Goal: Transaction & Acquisition: Purchase product/service

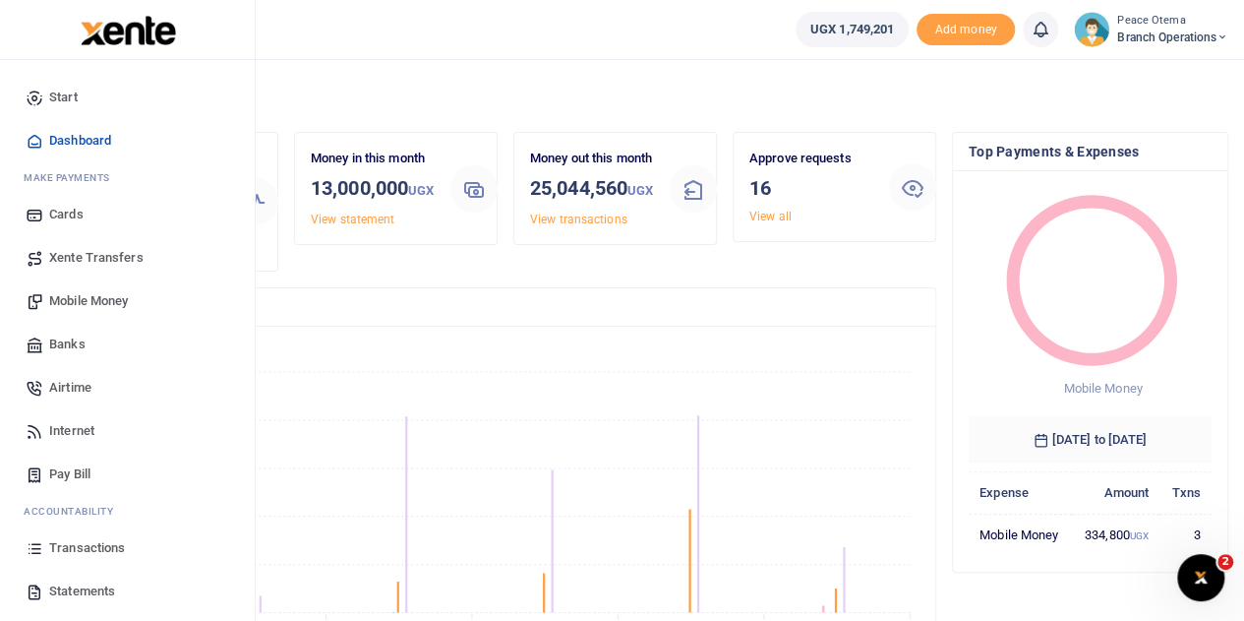
click at [80, 295] on span "Mobile Money" at bounding box center [88, 301] width 79 height 20
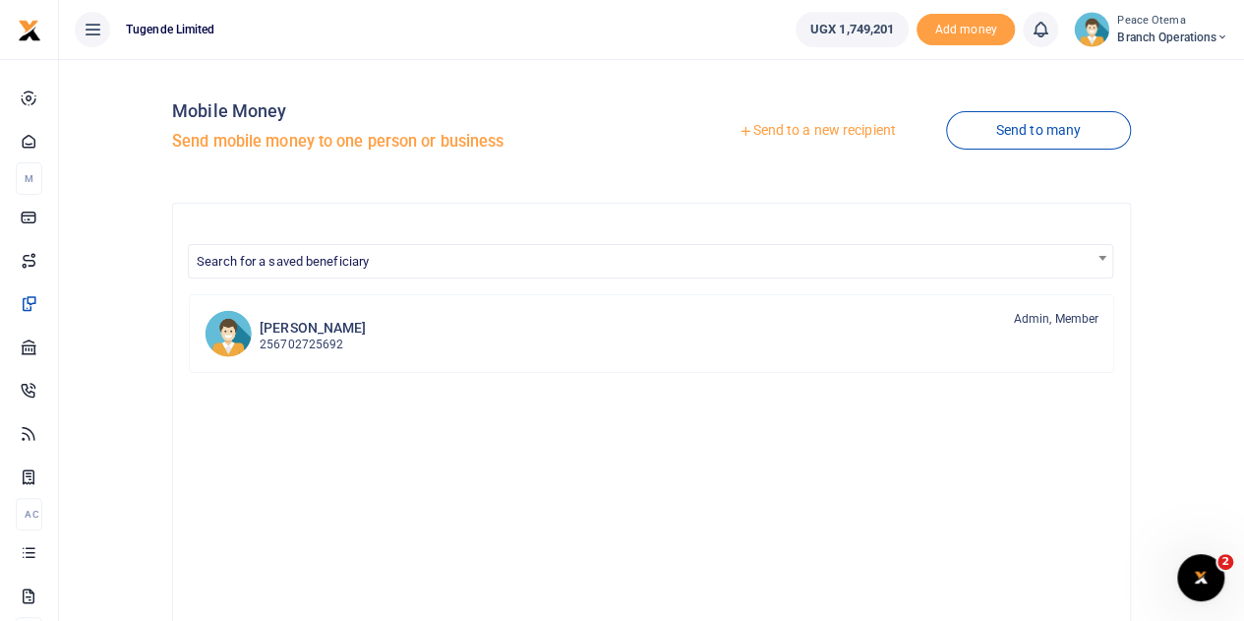
click at [739, 129] on icon at bounding box center [746, 131] width 14 height 14
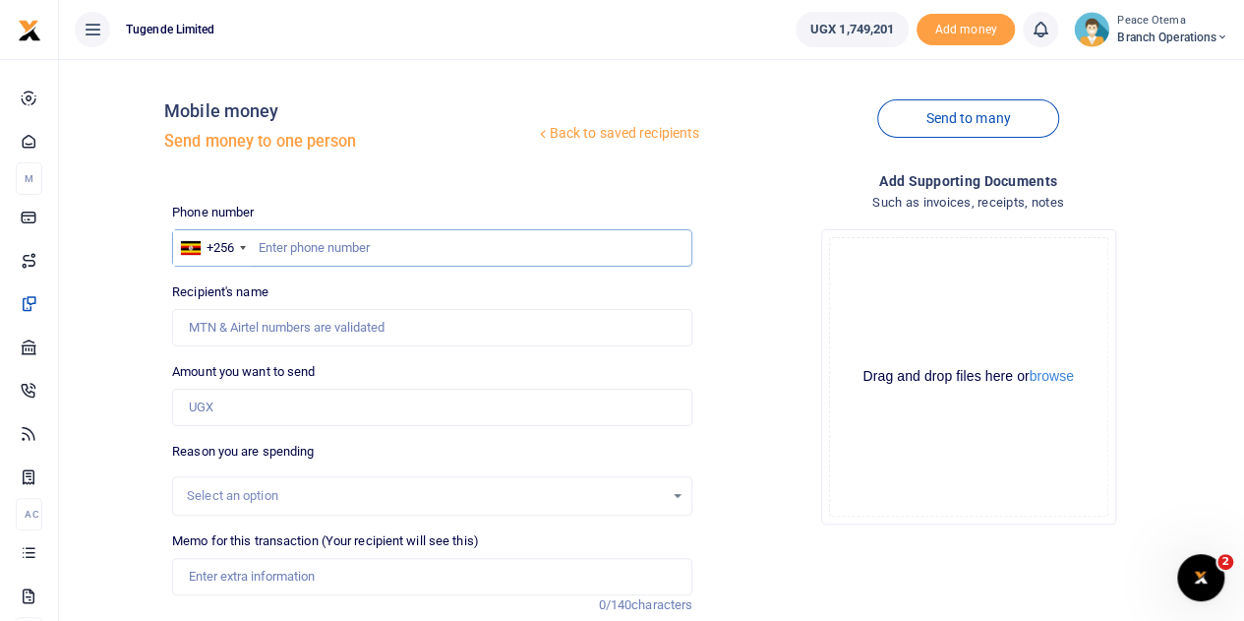
click at [270, 244] on input "text" at bounding box center [432, 247] width 520 height 37
type input "703965124"
click at [256, 409] on input "Amount you want to send" at bounding box center [432, 406] width 520 height 37
type input "Nayiga Christine"
click at [212, 405] on input "Amount you want to send" at bounding box center [432, 406] width 520 height 37
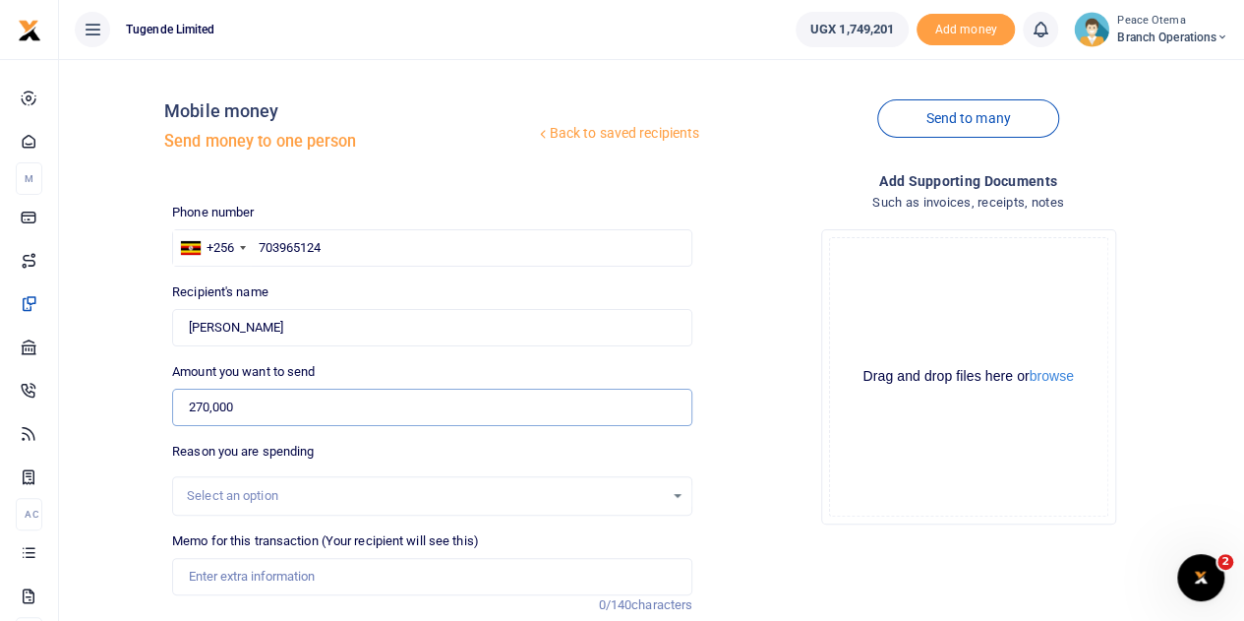
type input "270,000"
click at [222, 579] on input "Memo for this transaction (Your recipient will see this)" at bounding box center [432, 576] width 520 height 37
paste input "TLUG-016252"
click at [303, 581] on input "TLUG016252" at bounding box center [432, 576] width 520 height 37
click at [277, 583] on input "TLUG016252" at bounding box center [432, 576] width 520 height 37
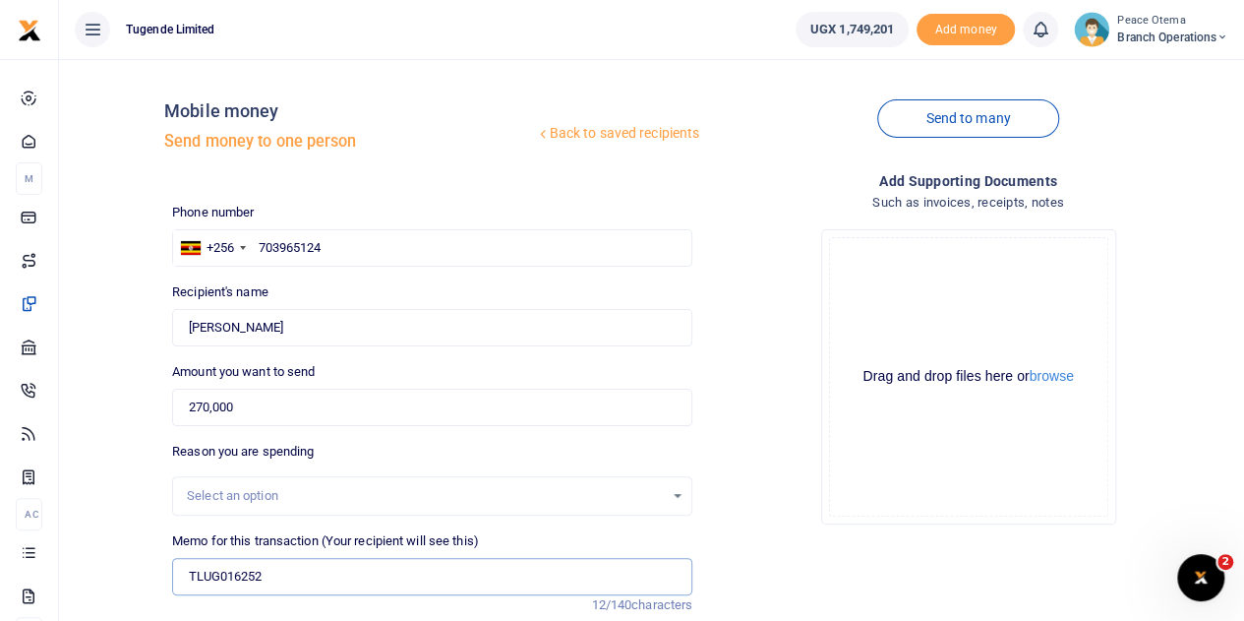
paste input "HQ Expense 18th August to 24th August 2025."
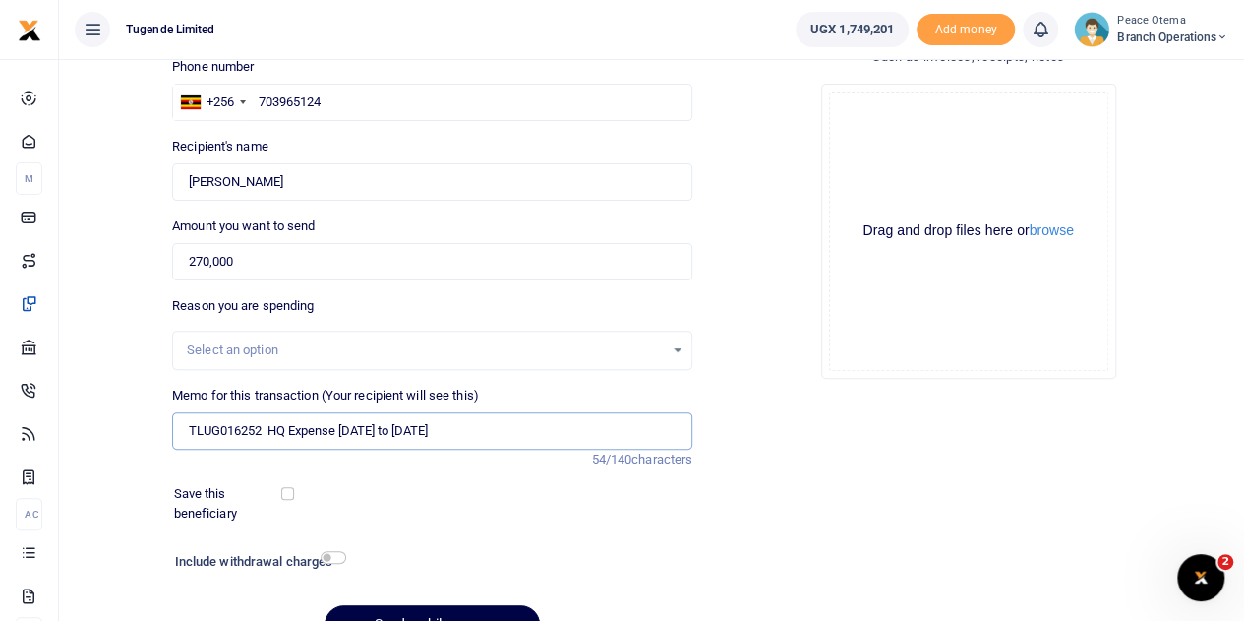
scroll to position [248, 0]
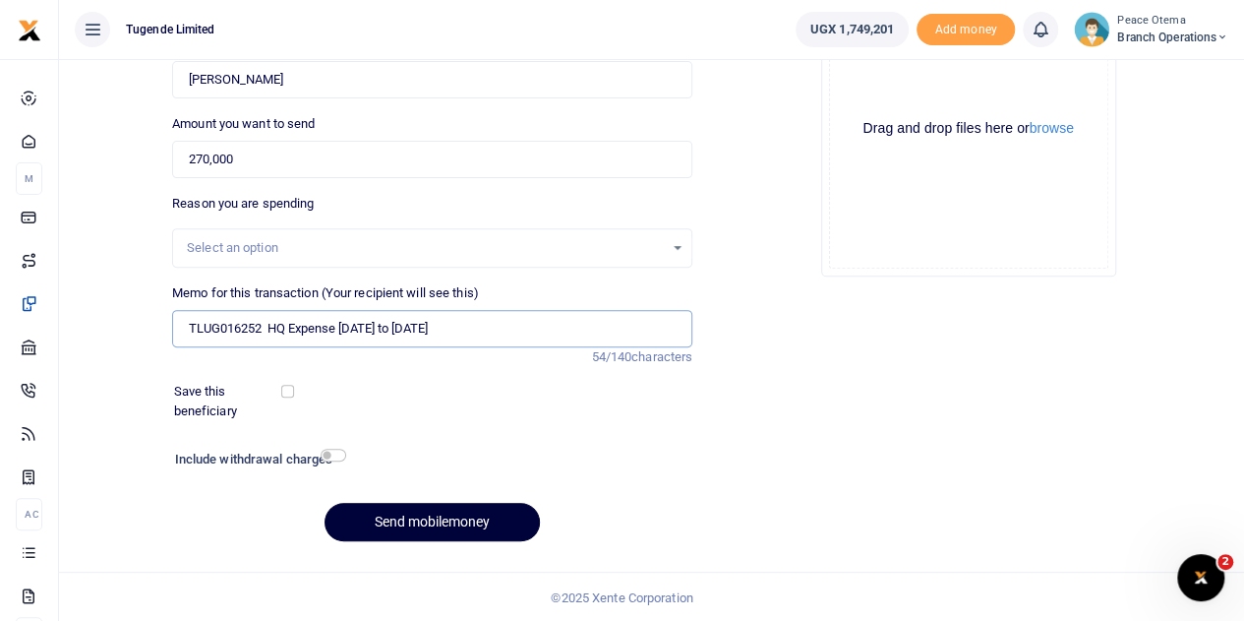
type input "TLUG016252 HQ Expense 18th August to 24th August 2025"
click at [405, 524] on button "Send mobilemoney" at bounding box center [432, 522] width 215 height 38
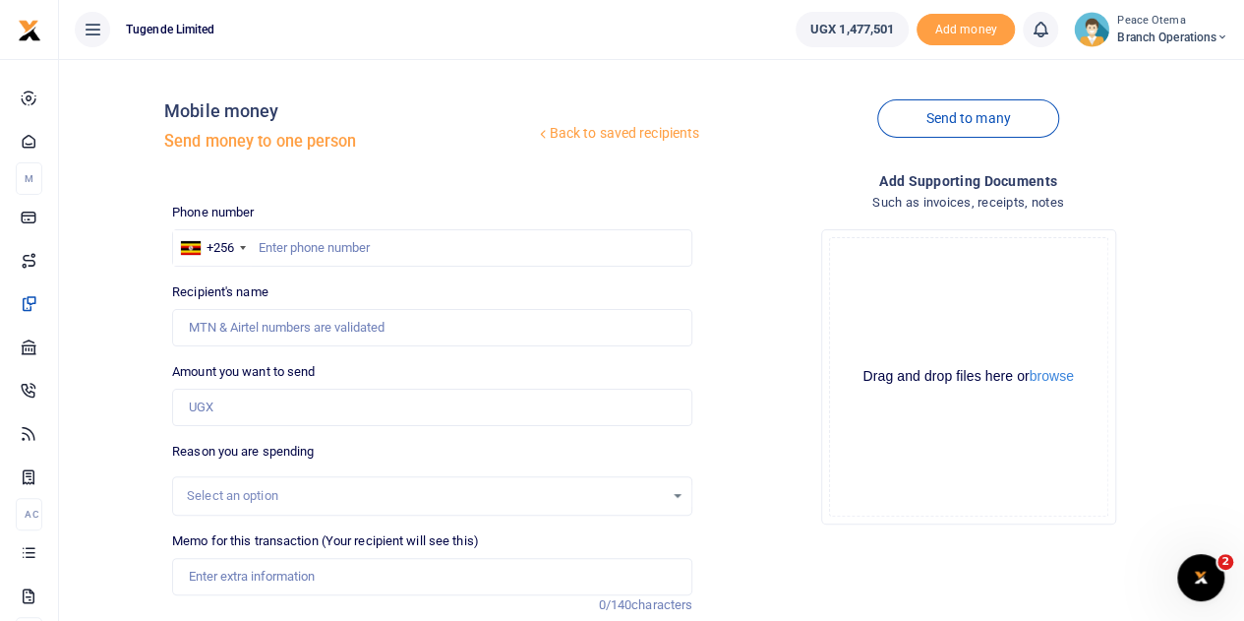
click at [1224, 39] on icon at bounding box center [1223, 37] width 12 height 14
click at [1159, 72] on link "Switch accounts" at bounding box center [1152, 72] width 155 height 28
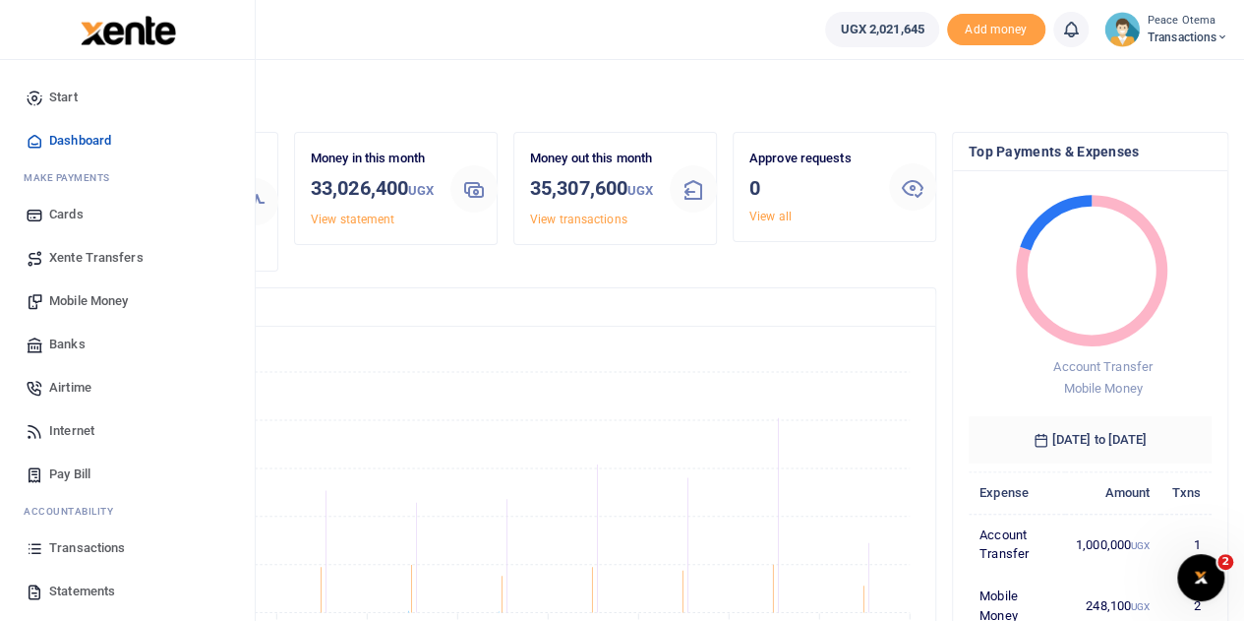
click at [108, 245] on link "Xente Transfers" at bounding box center [127, 257] width 223 height 43
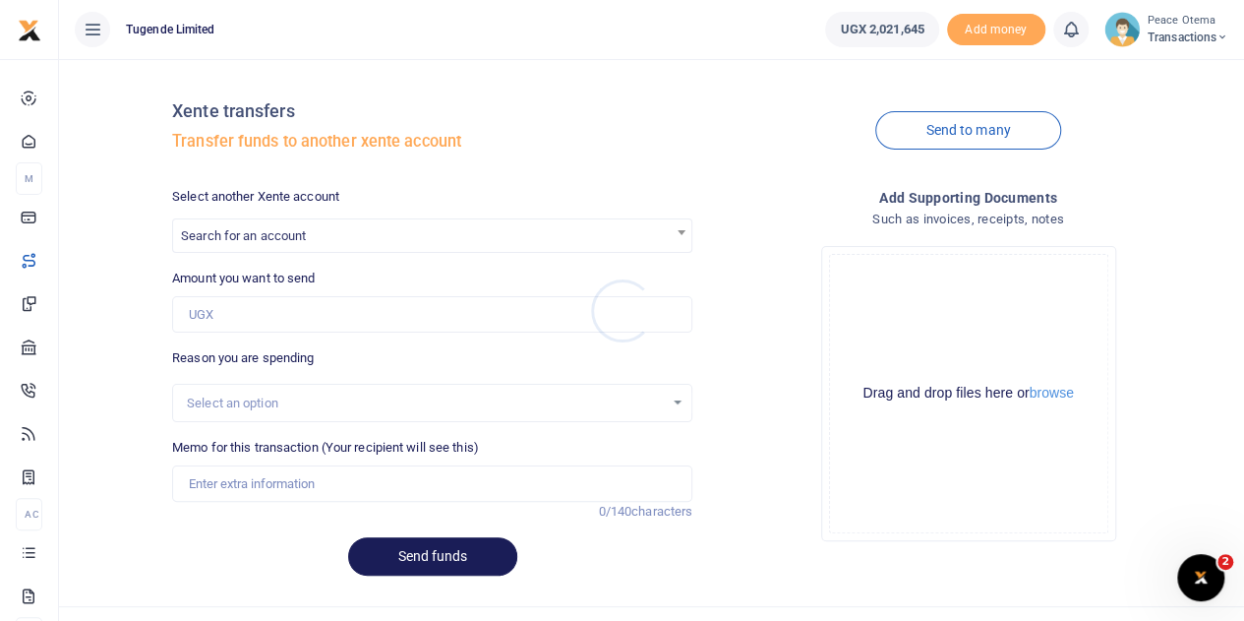
click at [301, 234] on div at bounding box center [622, 310] width 1244 height 621
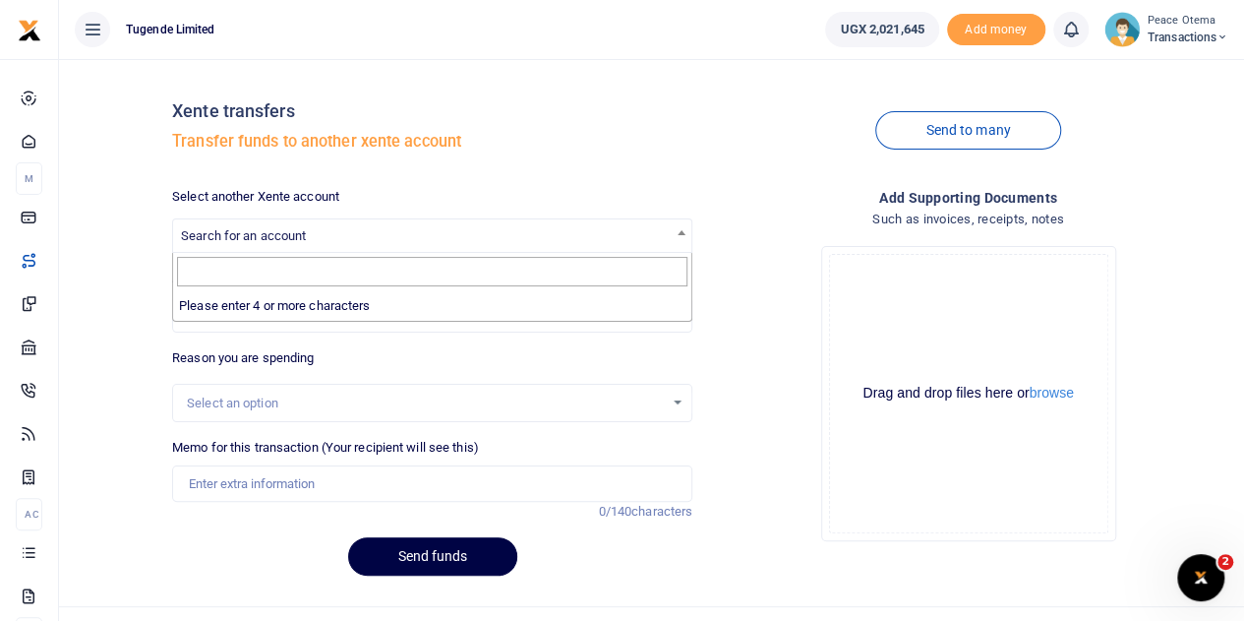
click at [301, 234] on span "Search for an account" at bounding box center [243, 235] width 125 height 15
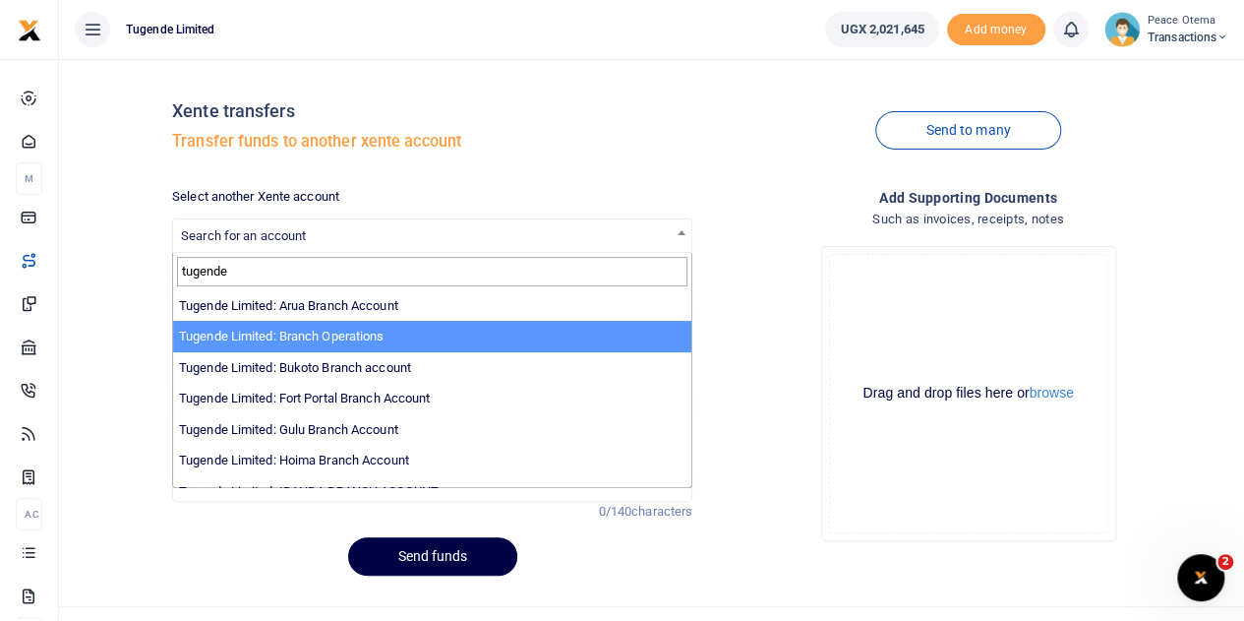
type input "tugende"
select select "4024"
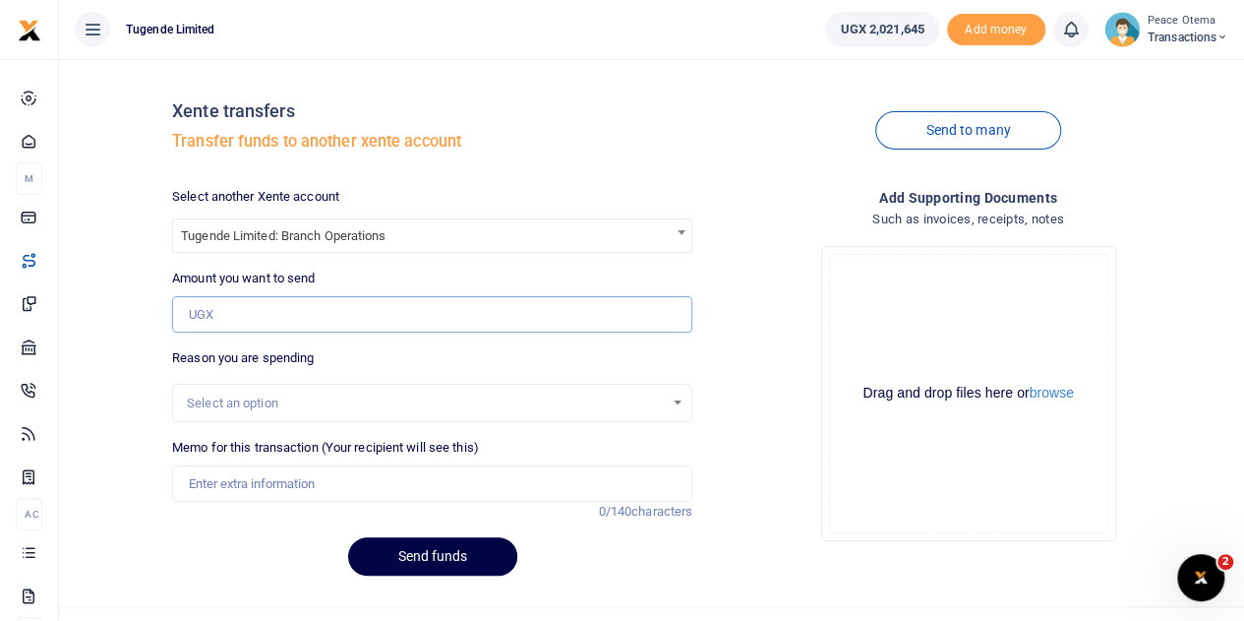
click at [242, 308] on input "Amount you want to send" at bounding box center [432, 314] width 520 height 37
type input "1,000,000"
click at [226, 487] on input "Memo for this transaction (Your recipient will see this)" at bounding box center [432, 483] width 520 height 37
type input "Transfer to Branch Operations Account"
click at [417, 555] on button "Send funds" at bounding box center [432, 556] width 169 height 38
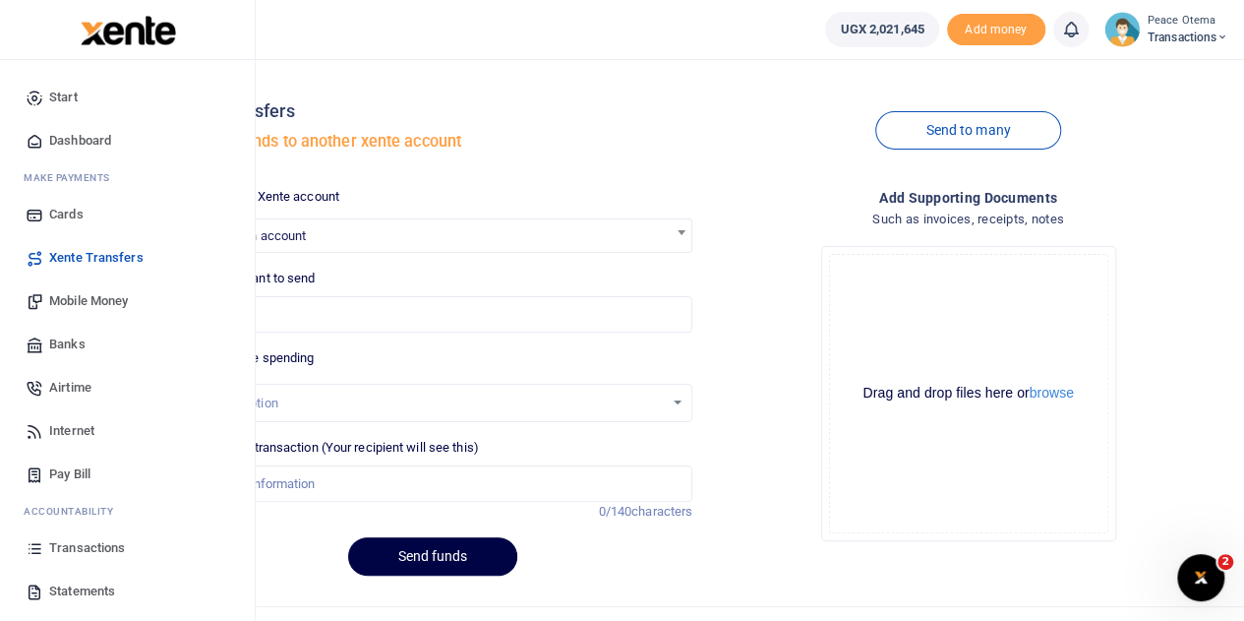
click at [79, 548] on span "Transactions" at bounding box center [87, 548] width 76 height 20
